Goal: Information Seeking & Learning: Learn about a topic

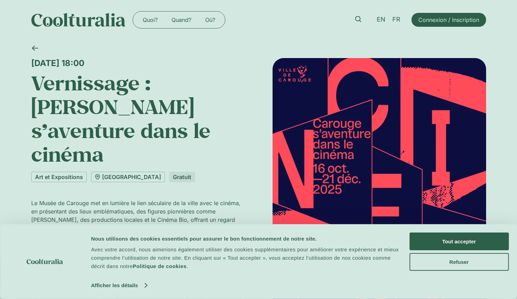
scroll to position [70, 0]
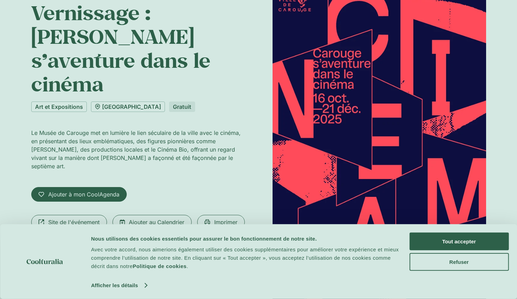
drag, startPoint x: 367, startPoint y: 114, endPoint x: 121, endPoint y: 6, distance: 268.7
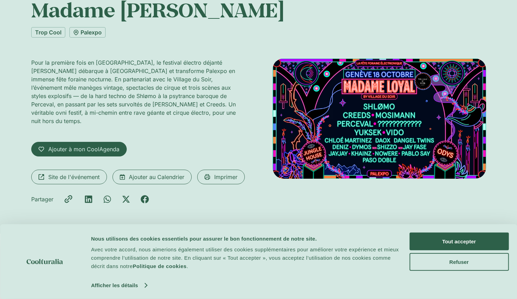
scroll to position [67, 0]
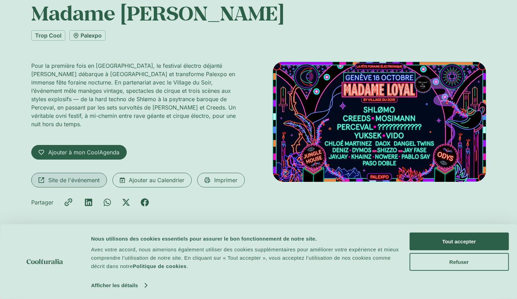
click at [83, 176] on span "Site de l'événement" at bounding box center [73, 180] width 51 height 8
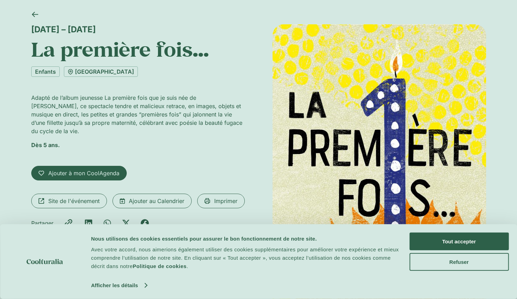
scroll to position [53, 0]
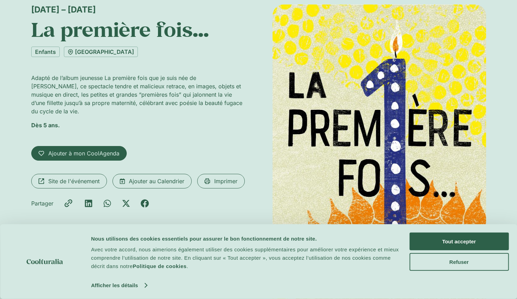
drag, startPoint x: 313, startPoint y: 157, endPoint x: 93, endPoint y: 0, distance: 269.9
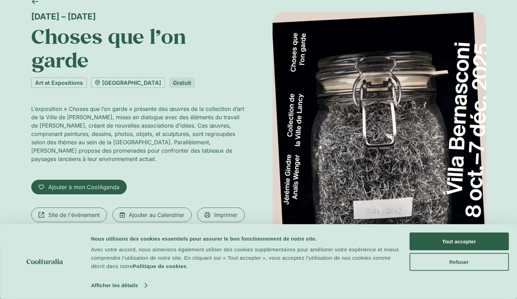
scroll to position [38, 0]
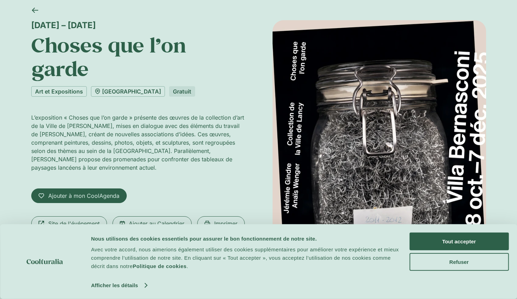
click at [79, 67] on h1 "Choses que l’on garde" at bounding box center [138, 57] width 214 height 48
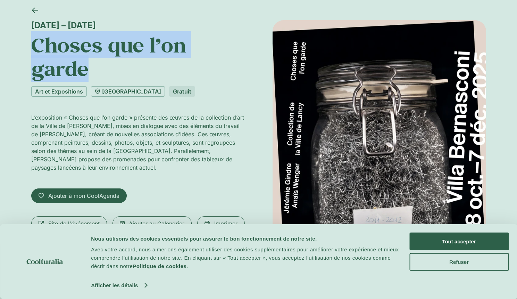
drag, startPoint x: 88, startPoint y: 68, endPoint x: 28, endPoint y: 47, distance: 63.3
click at [28, 47] on div "8 octobre – 7 décembre Choses que l’on garde Art et Expositions Villa Bernascon…" at bounding box center [258, 161] width 517 height 319
copy h1 "Choses que l’on garde"
